Goal: Task Accomplishment & Management: Manage account settings

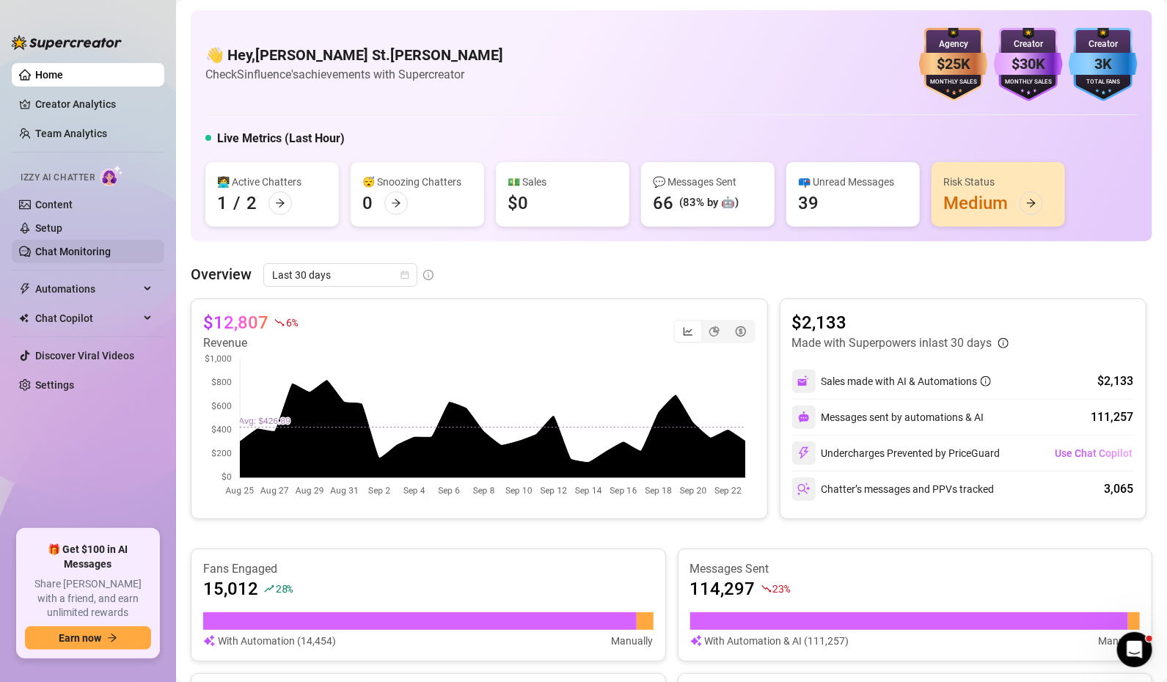
click at [82, 249] on link "Chat Monitoring" at bounding box center [73, 252] width 76 height 12
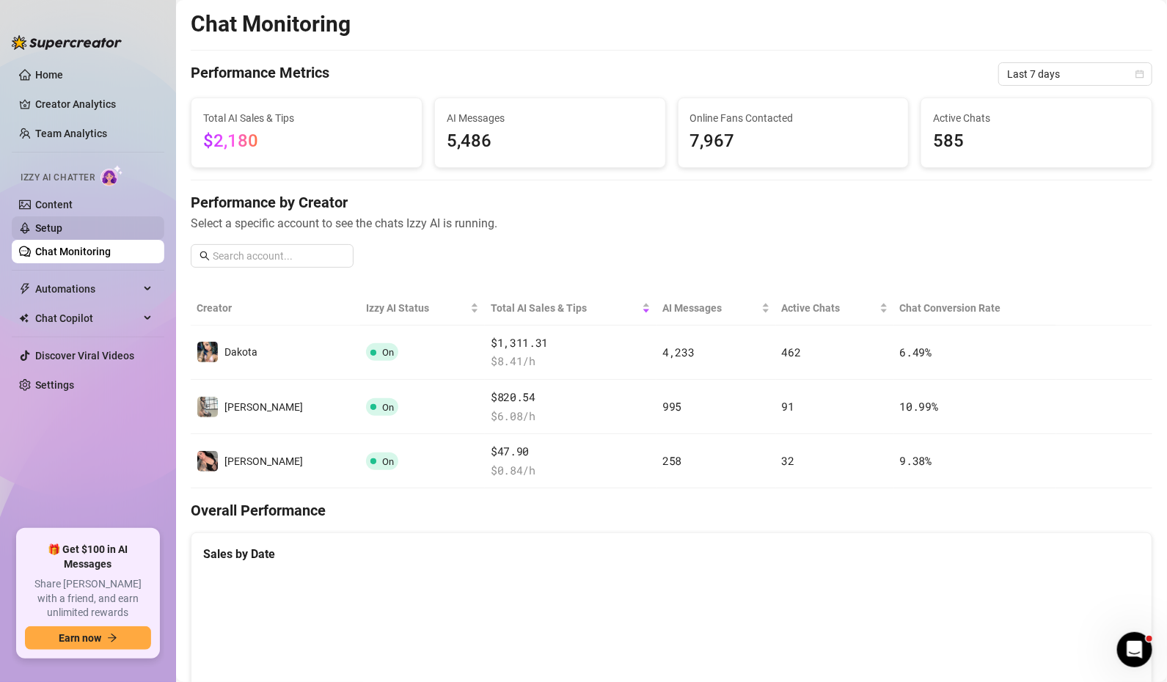
click at [62, 222] on link "Setup" at bounding box center [48, 228] width 27 height 12
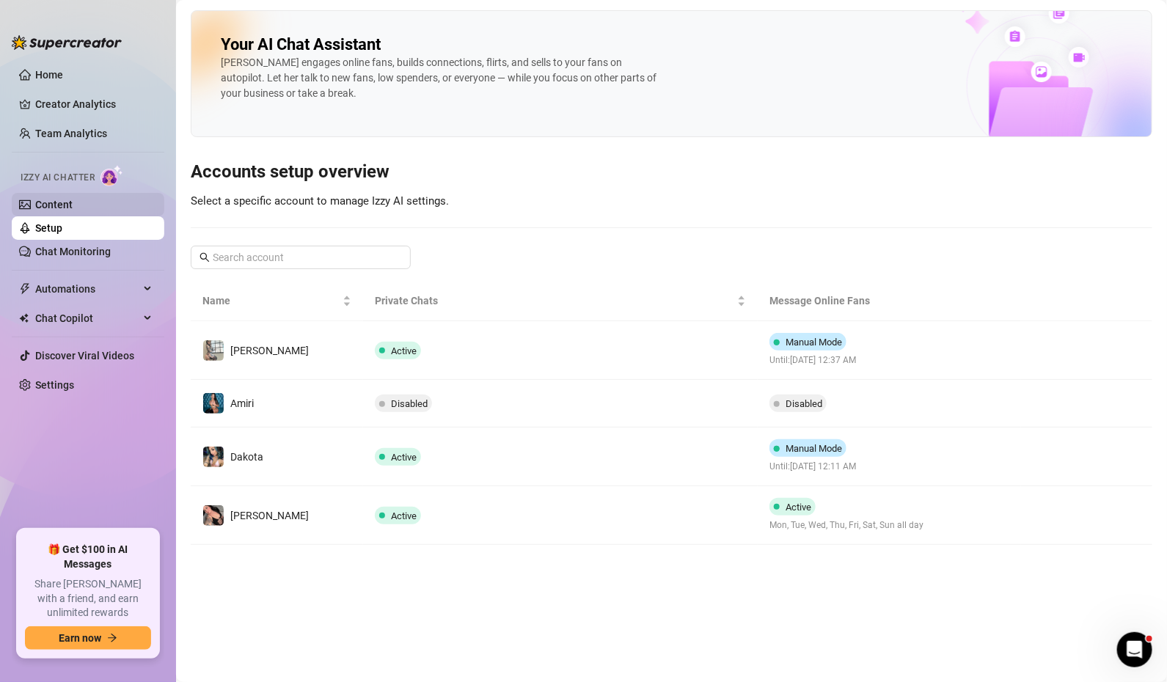
click at [73, 199] on link "Content" at bounding box center [53, 205] width 37 height 12
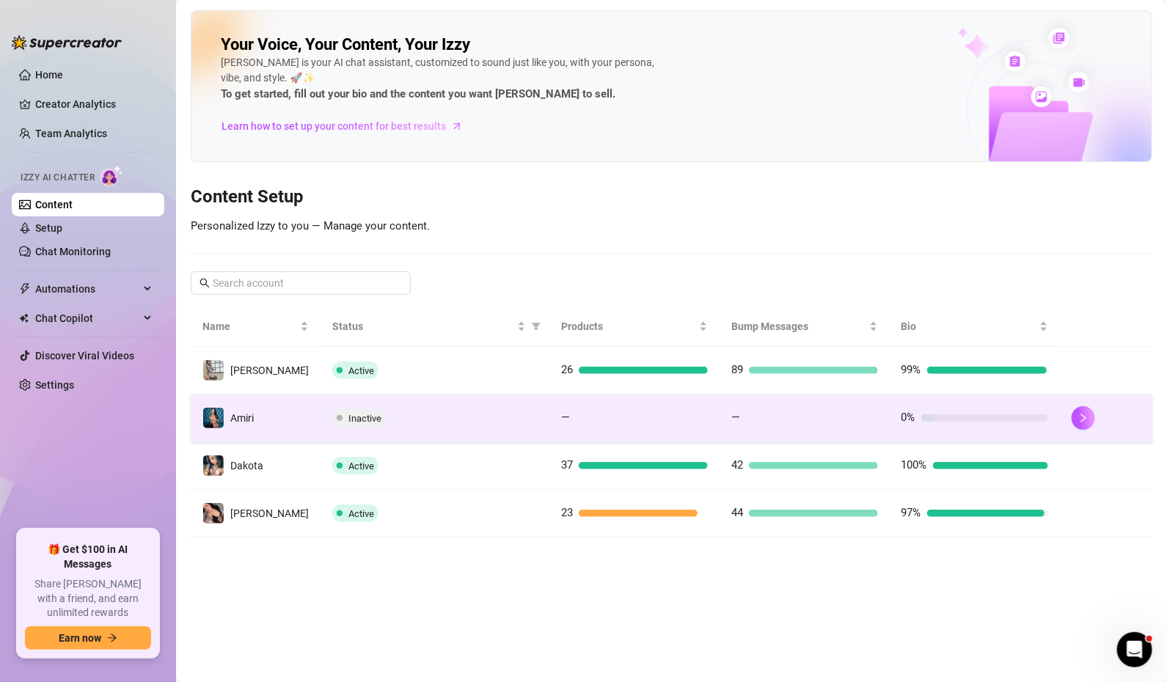
click at [368, 415] on span "Inactive" at bounding box center [359, 418] width 54 height 18
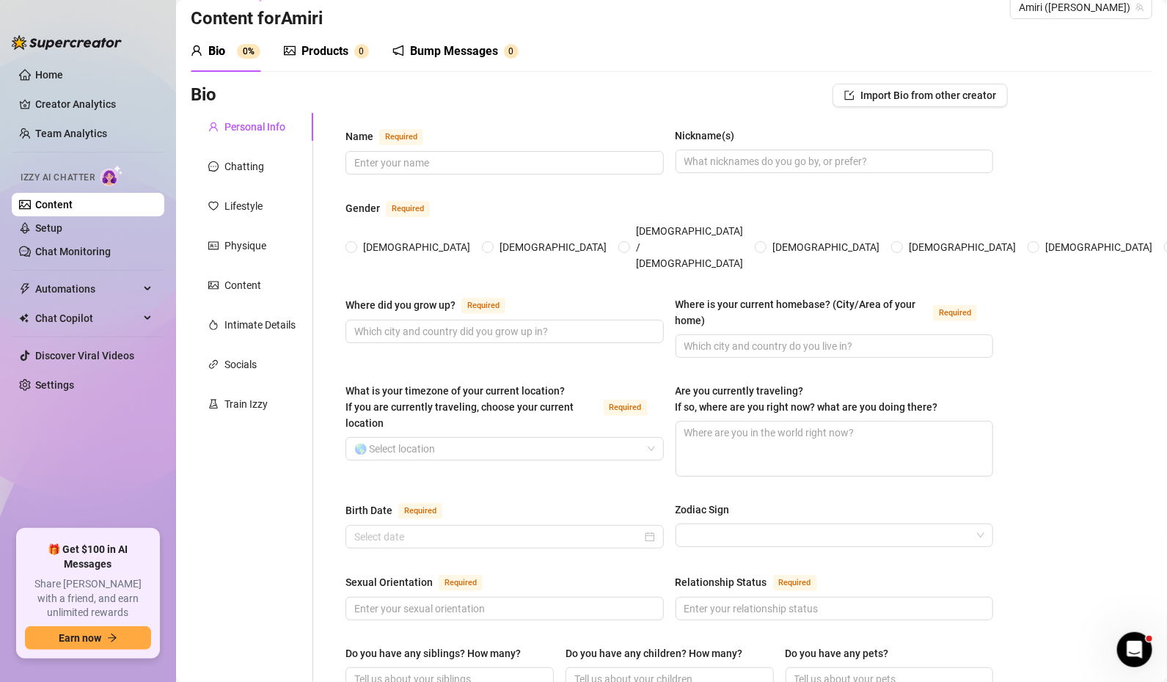
scroll to position [27, 0]
click at [256, 167] on div "Chatting" at bounding box center [244, 166] width 40 height 16
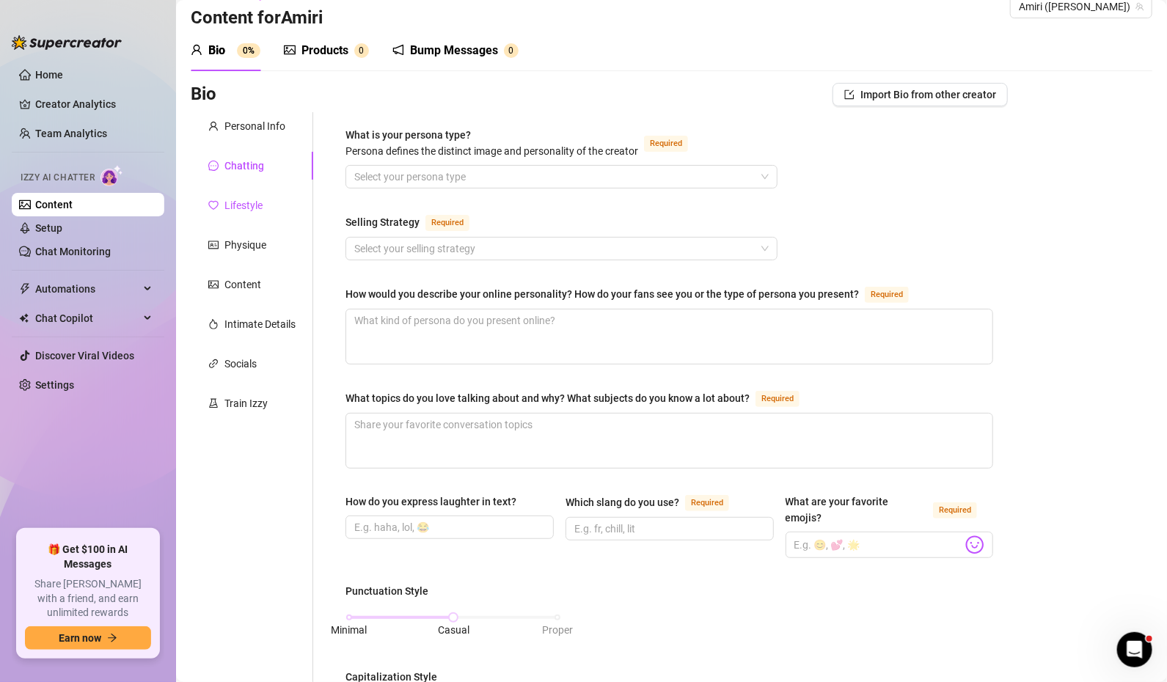
click at [260, 202] on div "Lifestyle" at bounding box center [243, 205] width 38 height 16
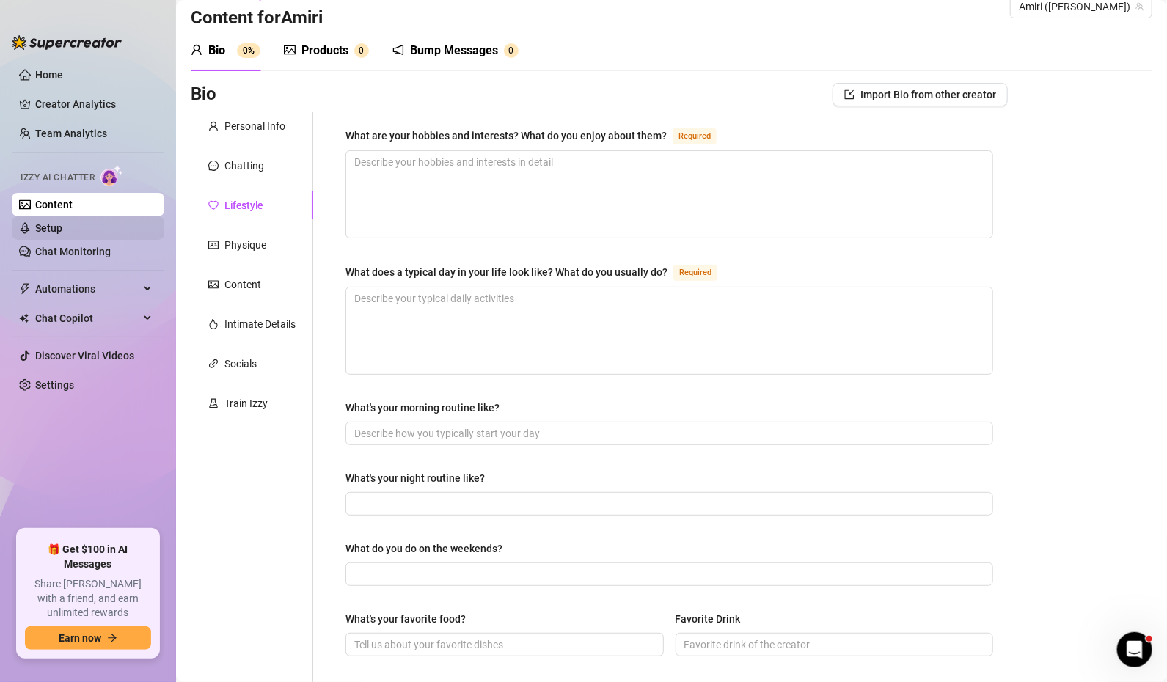
click at [62, 233] on link "Setup" at bounding box center [48, 228] width 27 height 12
